Goal: Find specific page/section: Find specific page/section

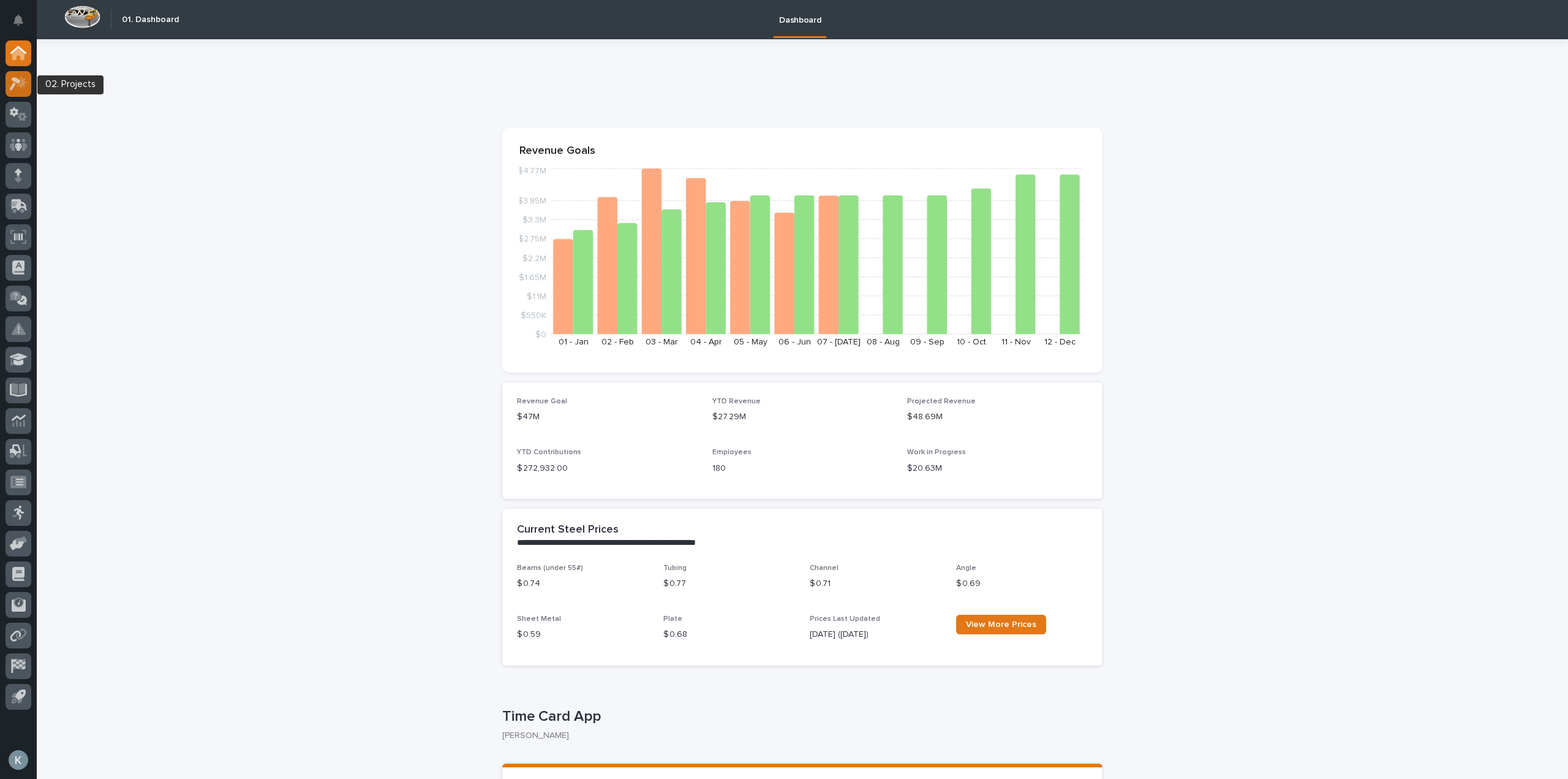
click at [16, 78] on icon at bounding box center [15, 84] width 11 height 14
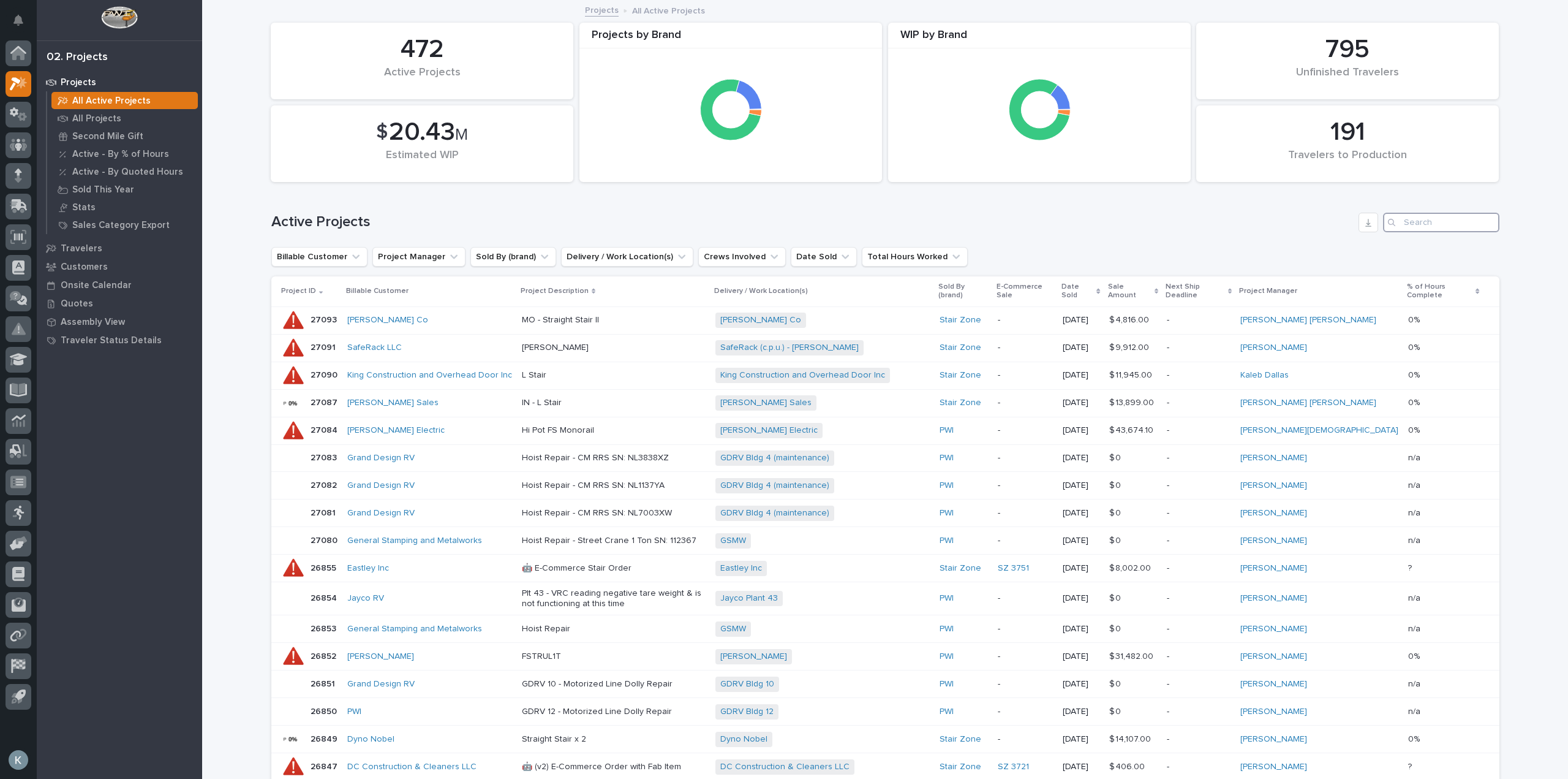
click at [1436, 223] on input "Search" at bounding box center [1441, 222] width 116 height 19
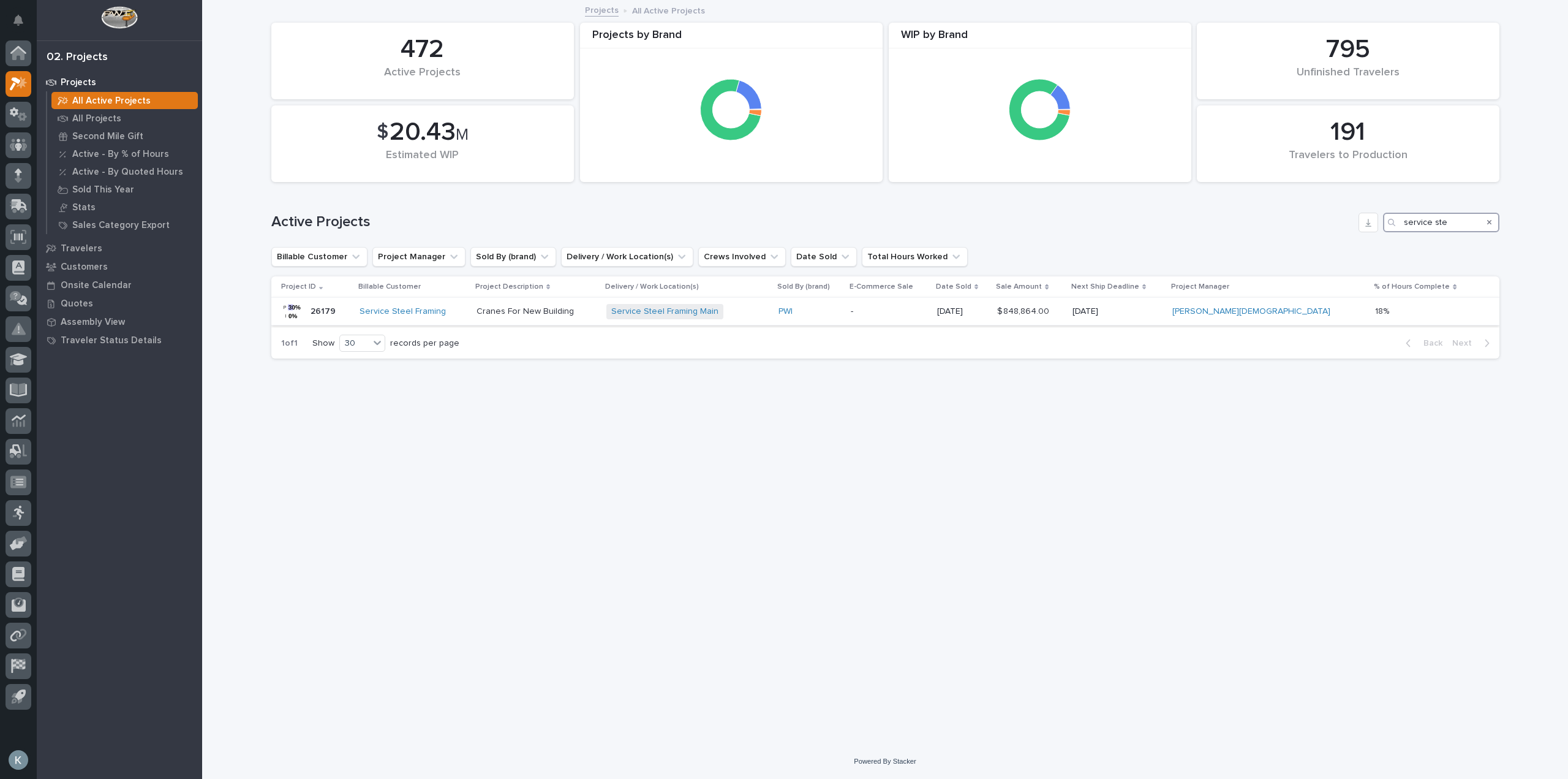
type input "service ste"
click at [466, 311] on div "Service Steel Framing" at bounding box center [413, 312] width 106 height 11
click at [1456, 217] on input "service ste" at bounding box center [1441, 222] width 116 height 19
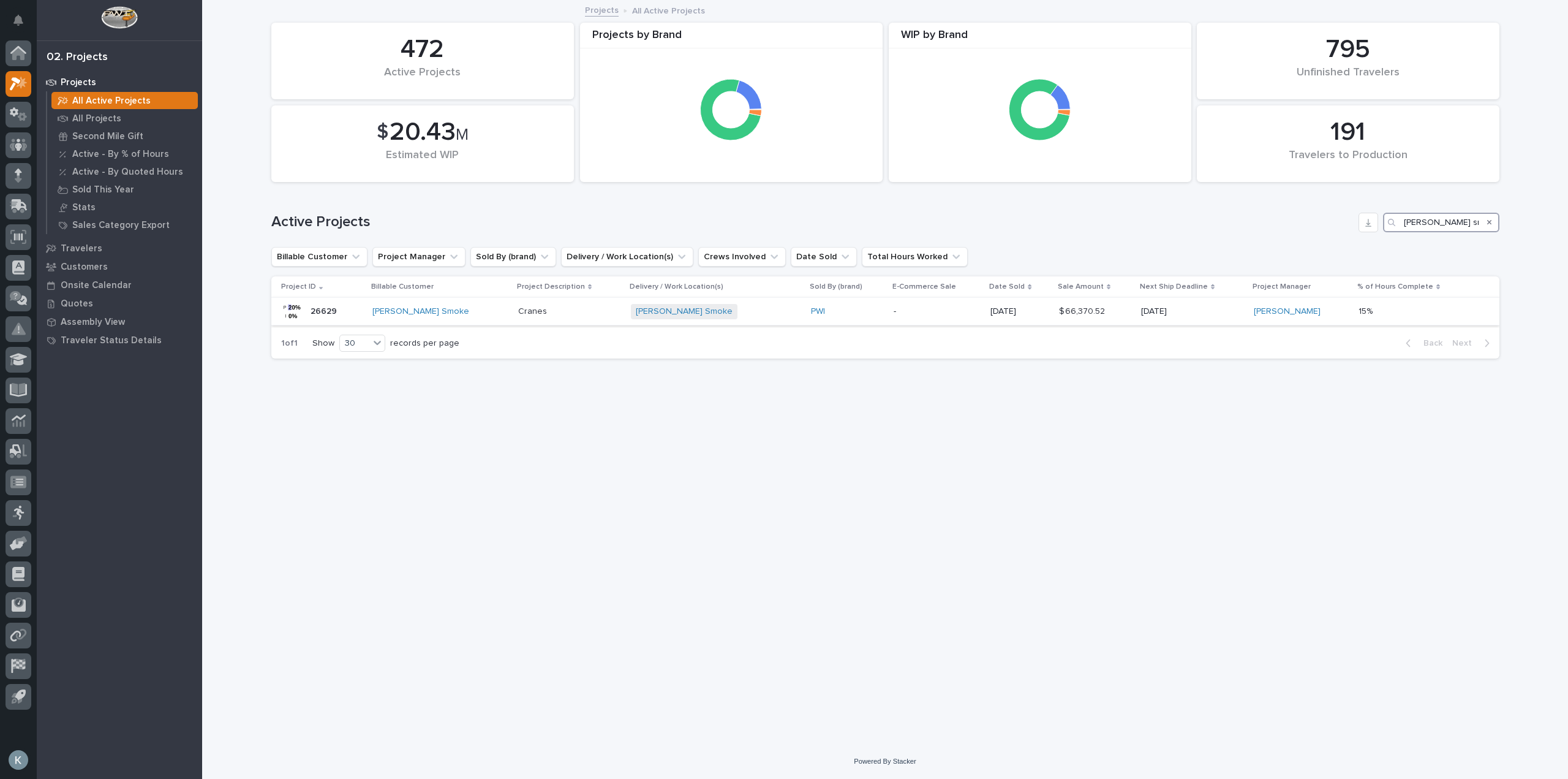
type input "[PERSON_NAME] smoke"
click at [532, 319] on div "Cranes" at bounding box center [569, 312] width 103 height 20
